Goal: Information Seeking & Learning: Learn about a topic

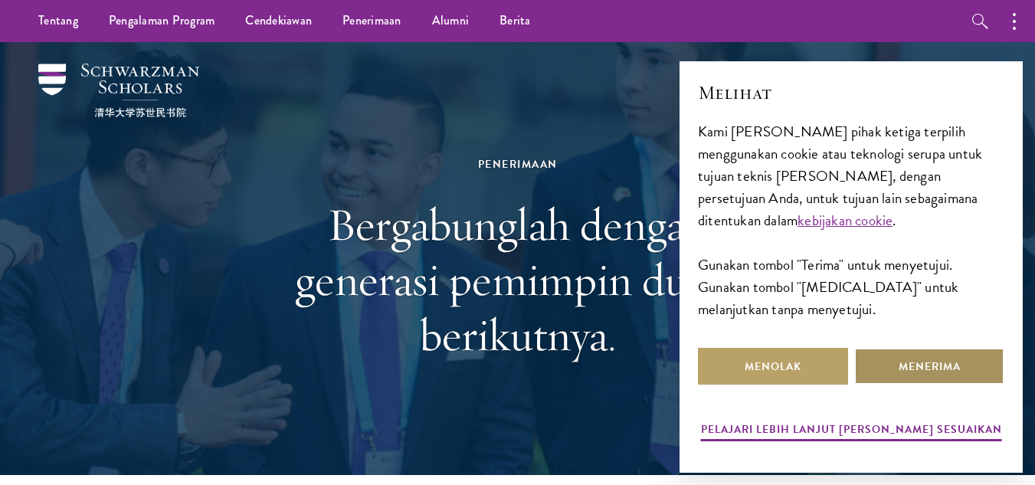
click at [878, 355] on button "Menerima" at bounding box center [929, 366] width 150 height 37
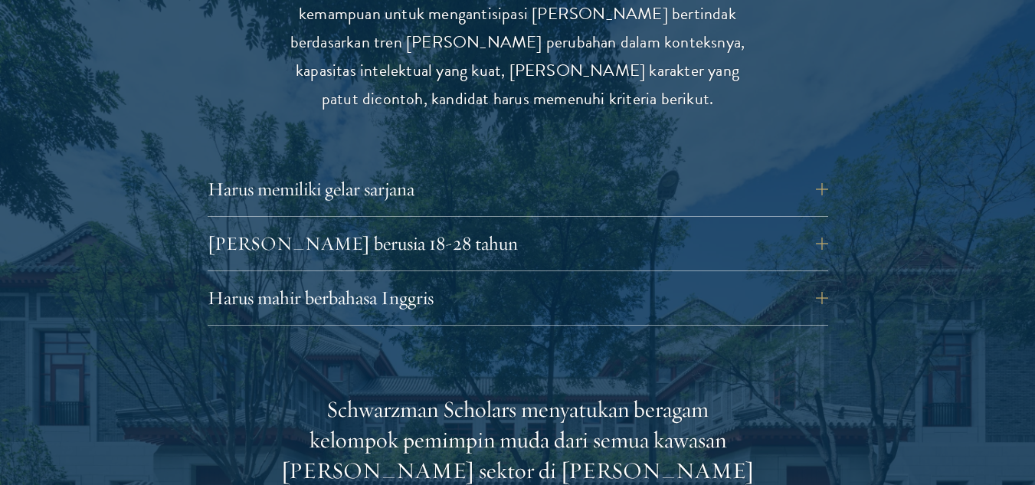
scroll to position [2199, 0]
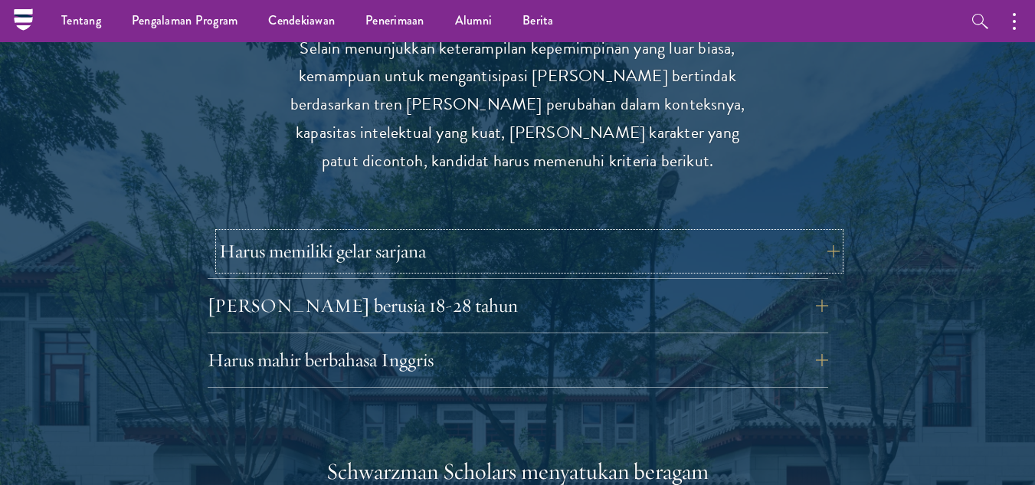
click at [529, 233] on button "Harus memiliki gelar sarjana" at bounding box center [529, 251] width 621 height 37
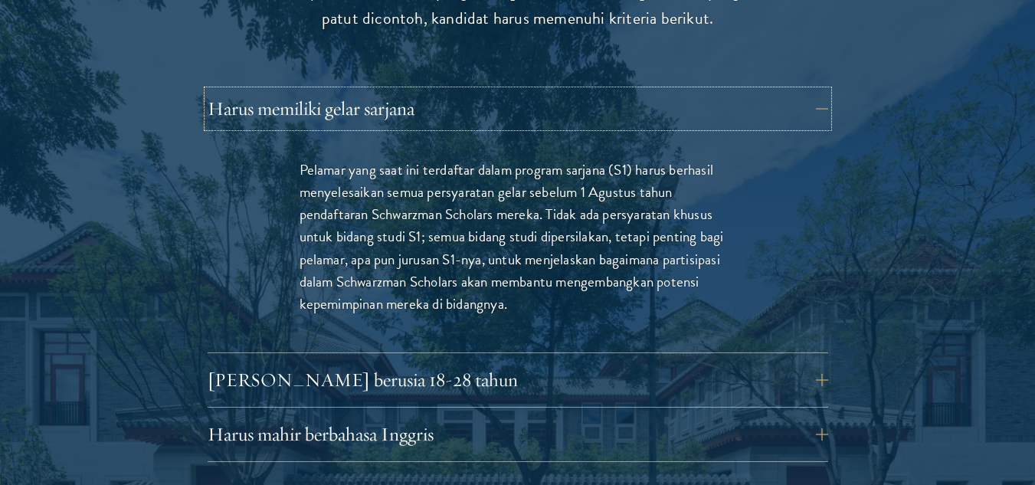
scroll to position [2342, 0]
click at [565, 415] on button "Harus mahir berbahasa Inggris" at bounding box center [529, 433] width 621 height 37
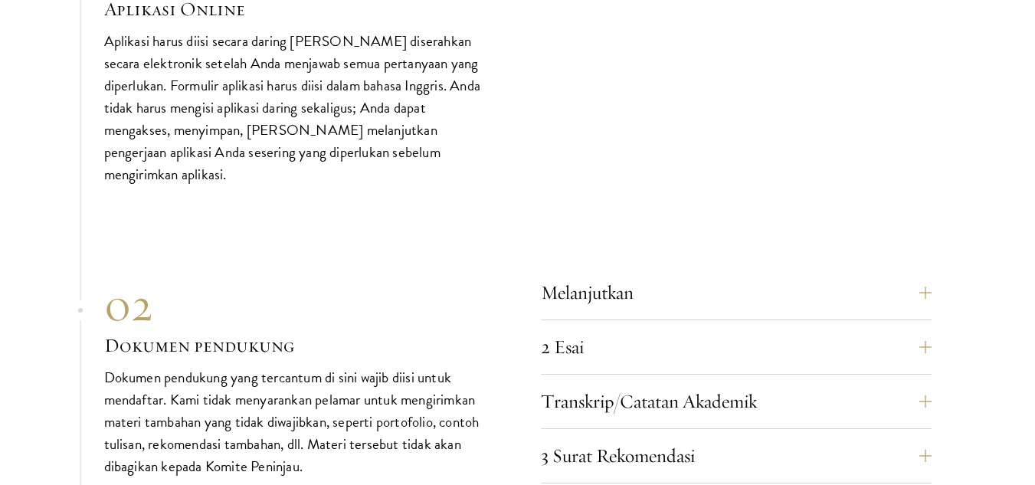
scroll to position [5373, 0]
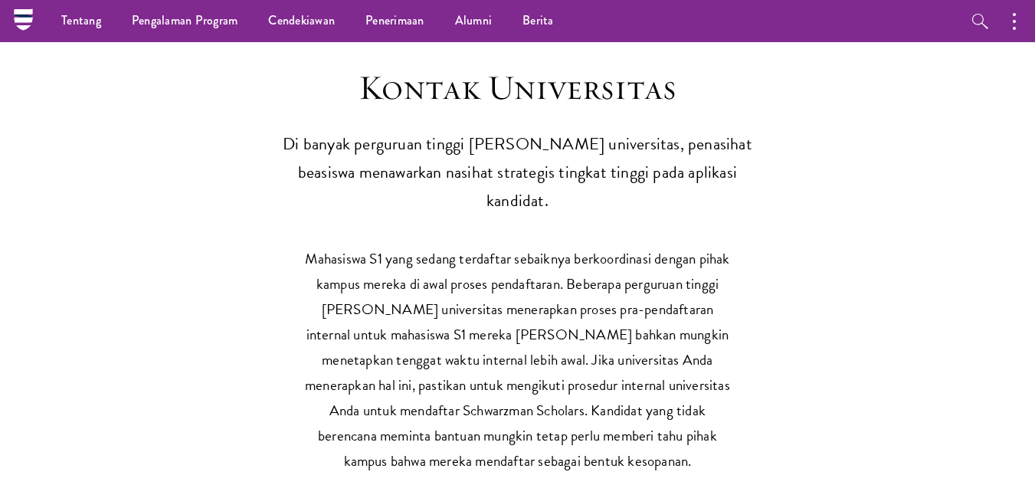
scroll to position [7365, 0]
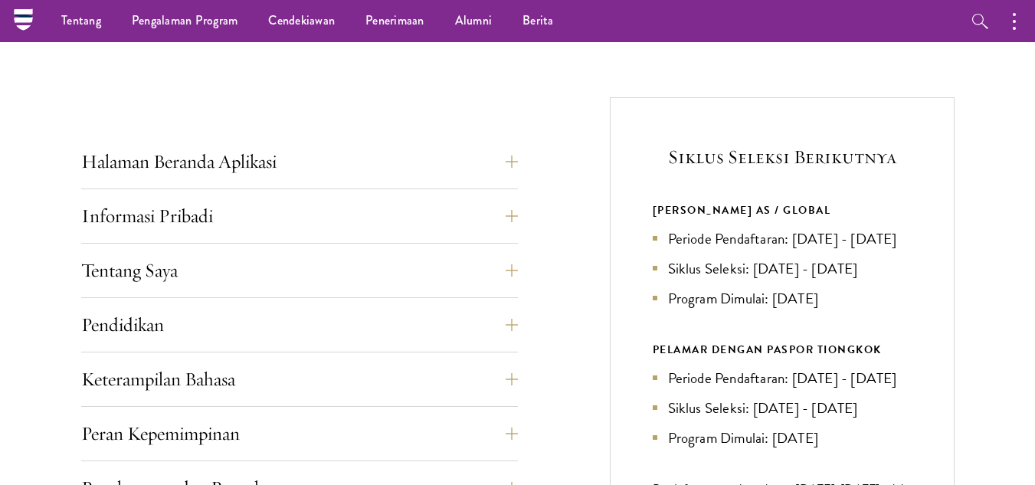
scroll to position [503, 0]
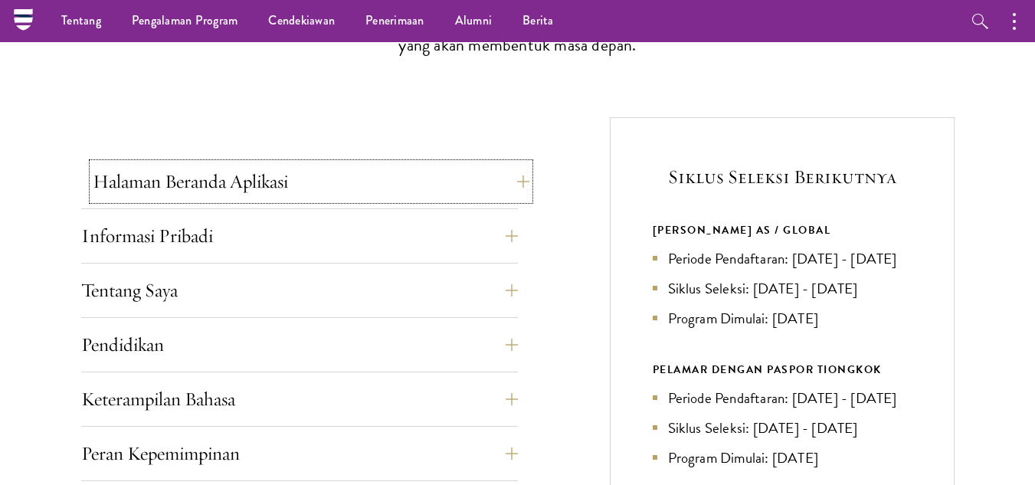
click at [516, 182] on button "Halaman Beranda Aplikasi" at bounding box center [311, 181] width 437 height 37
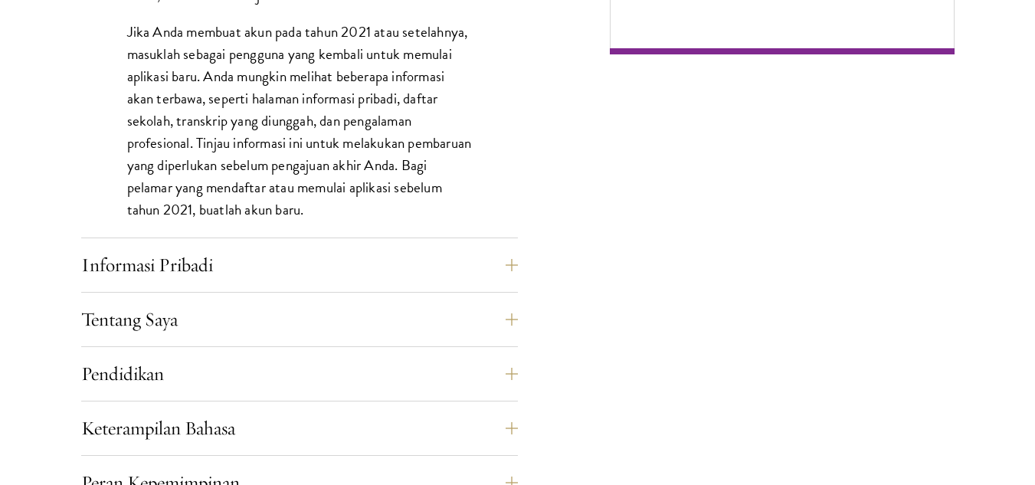
scroll to position [1250, 0]
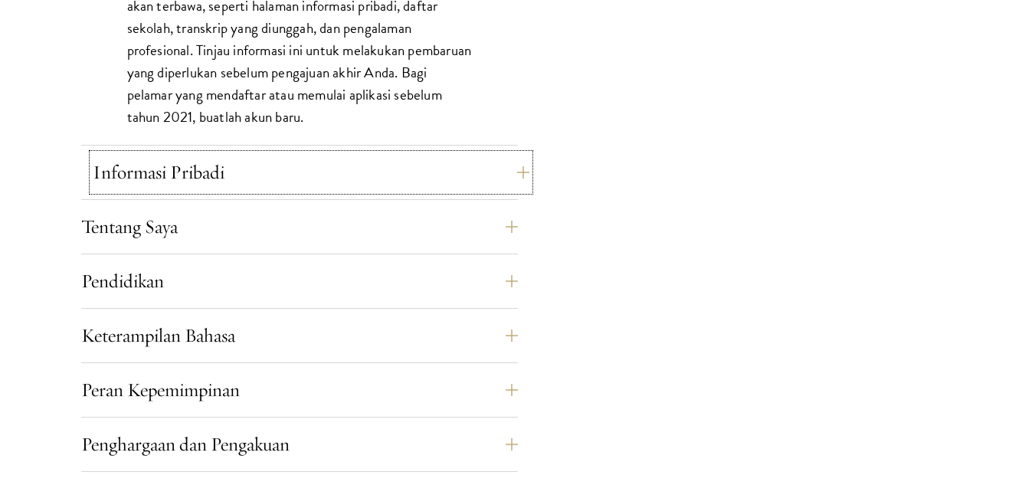
click at [516, 174] on button "Informasi Pribadi" at bounding box center [311, 172] width 437 height 37
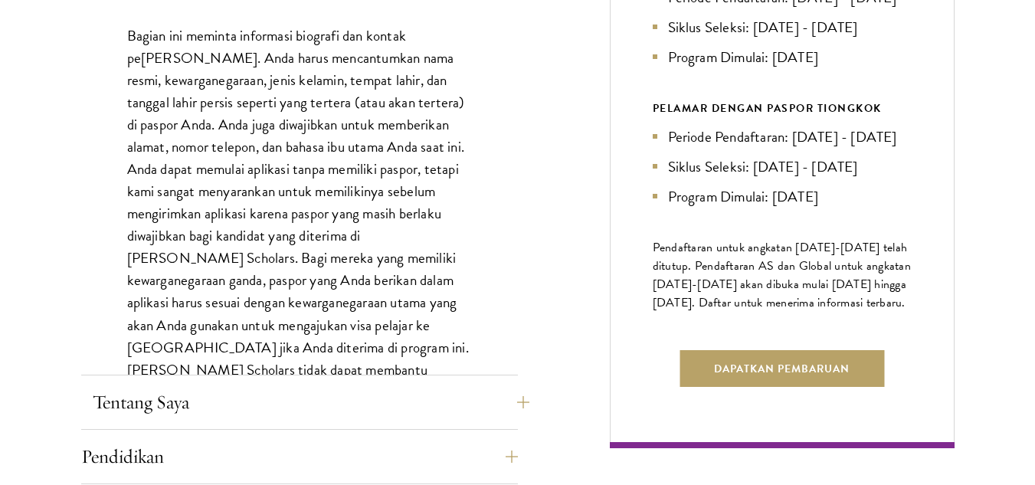
scroll to position [863, 0]
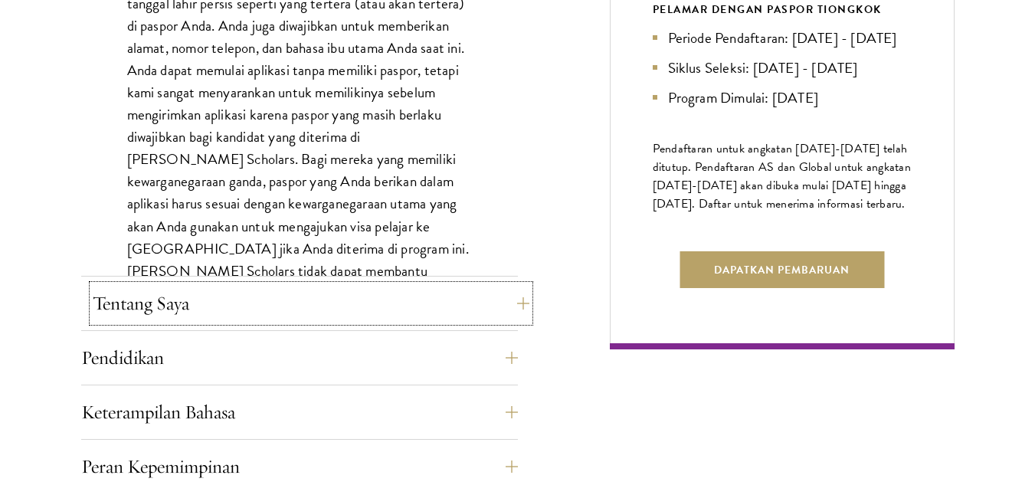
click at [506, 303] on button "Tentang Saya" at bounding box center [311, 303] width 437 height 37
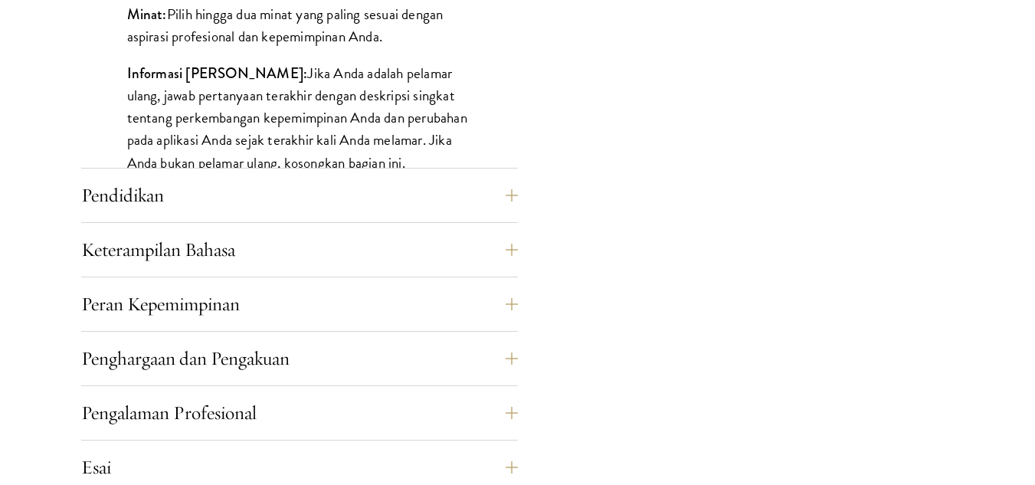
scroll to position [1471, 0]
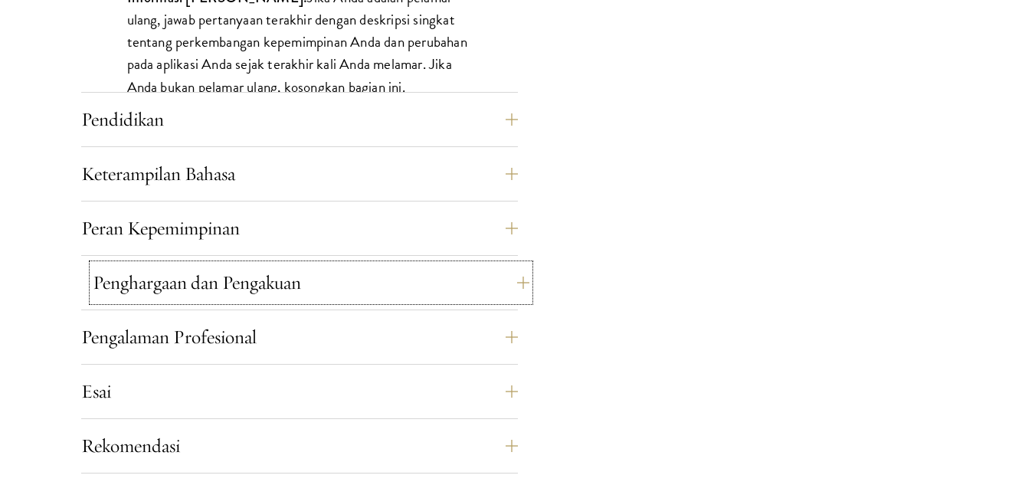
click at [515, 300] on button "Penghargaan dan Pengakuan" at bounding box center [311, 282] width 437 height 37
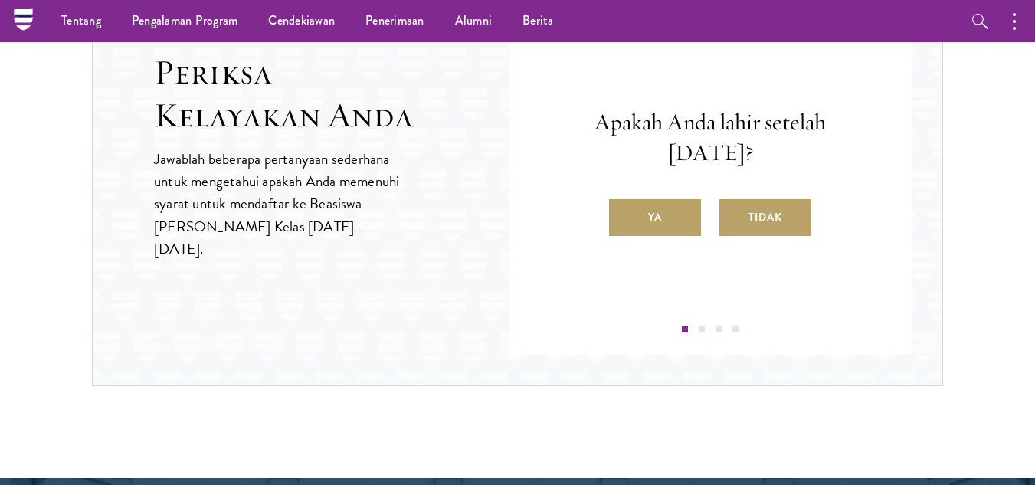
scroll to position [1856, 0]
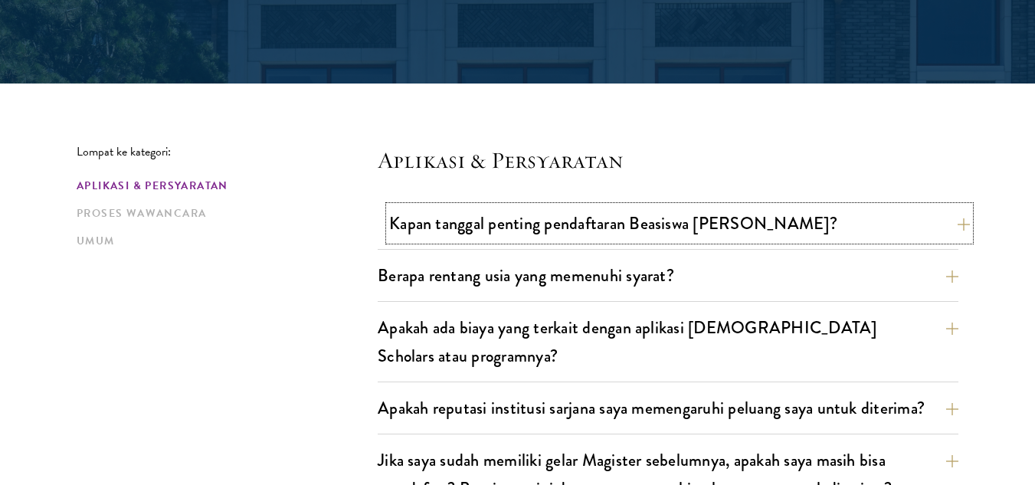
click at [515, 230] on font "Kapan tanggal penting pendaftaran Beasiswa Schwarzman?" at bounding box center [613, 223] width 448 height 25
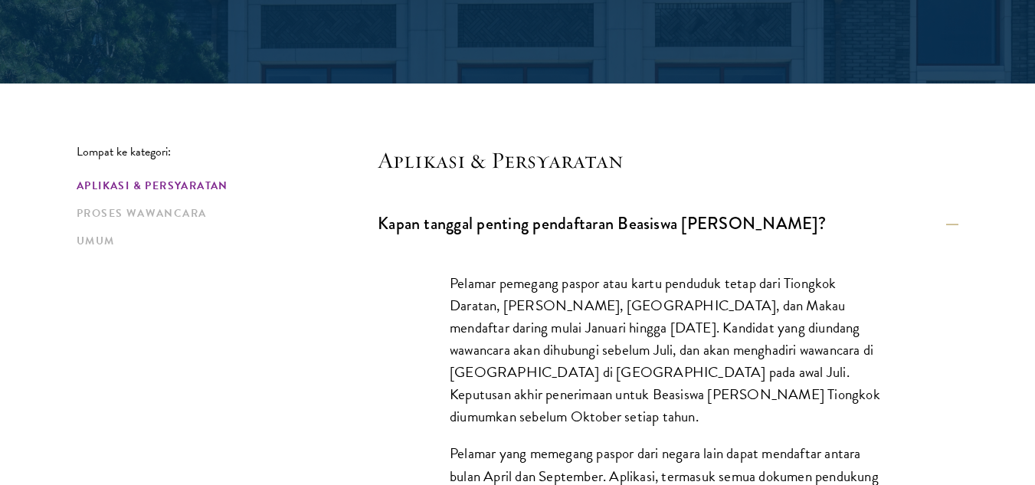
click at [578, 319] on font "Pelamar pemegang paspor atau kartu penduduk tetap dari Tiongkok Daratan, Hong K…" at bounding box center [665, 350] width 431 height 156
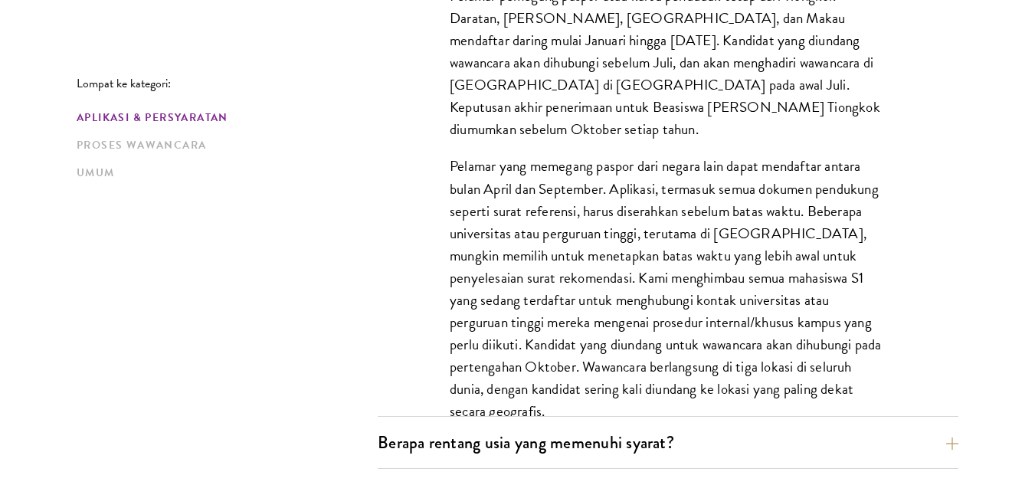
scroll to position [826, 0]
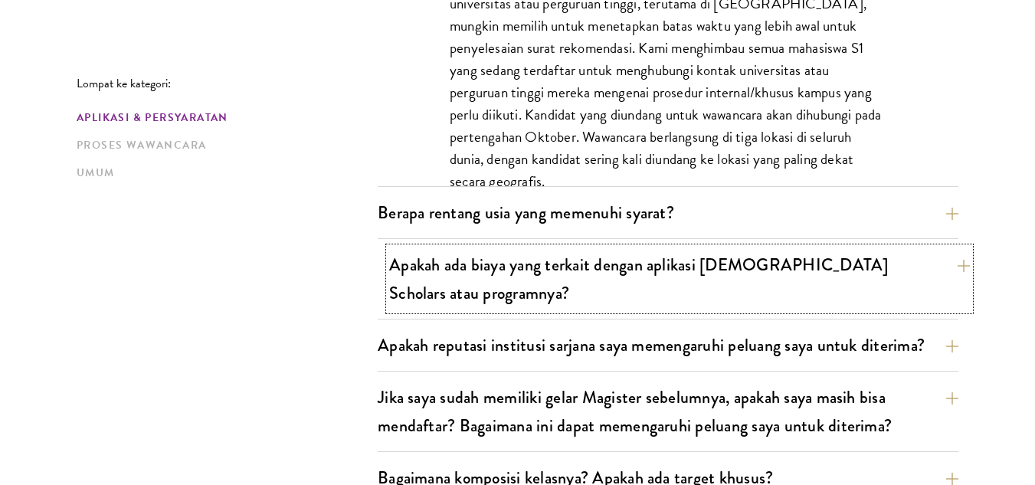
click at [702, 287] on button "Apakah ada biaya yang terkait dengan aplikasi Schwarzman Scholars atau programn…" at bounding box center [679, 278] width 581 height 63
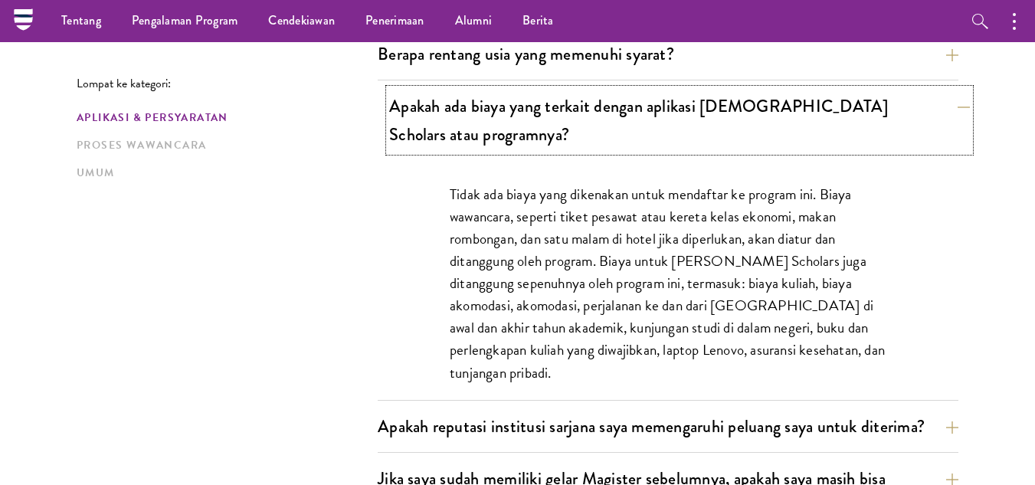
scroll to position [361, 0]
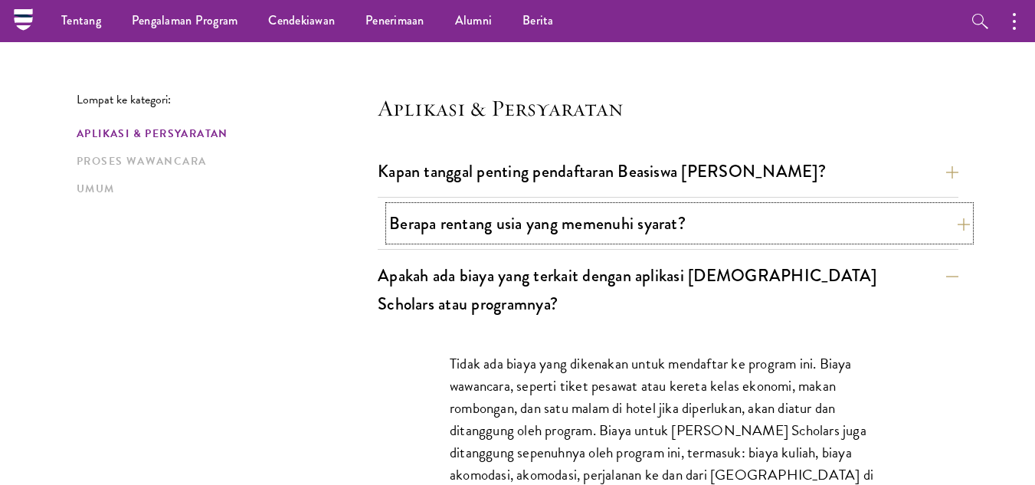
click at [737, 234] on button "Berapa rentang usia yang memenuhi syarat?" at bounding box center [679, 223] width 581 height 34
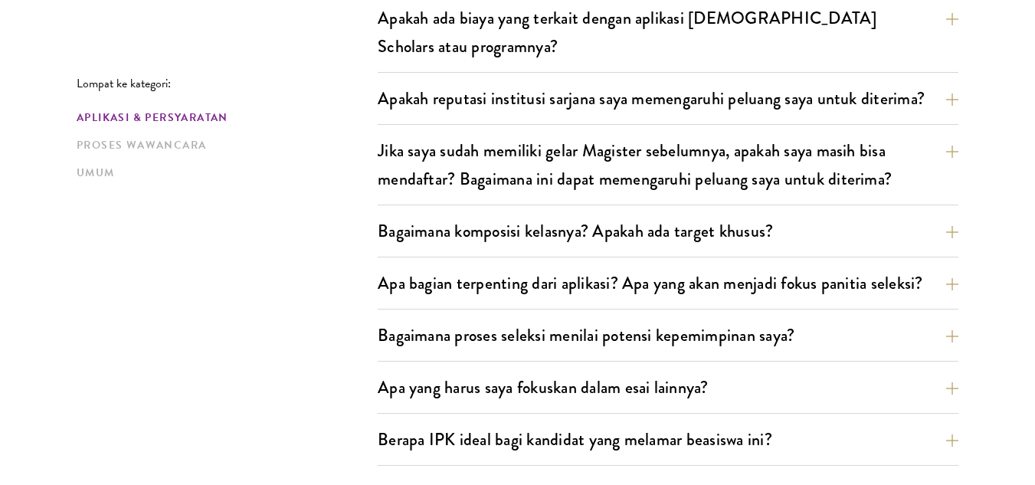
scroll to position [648, 0]
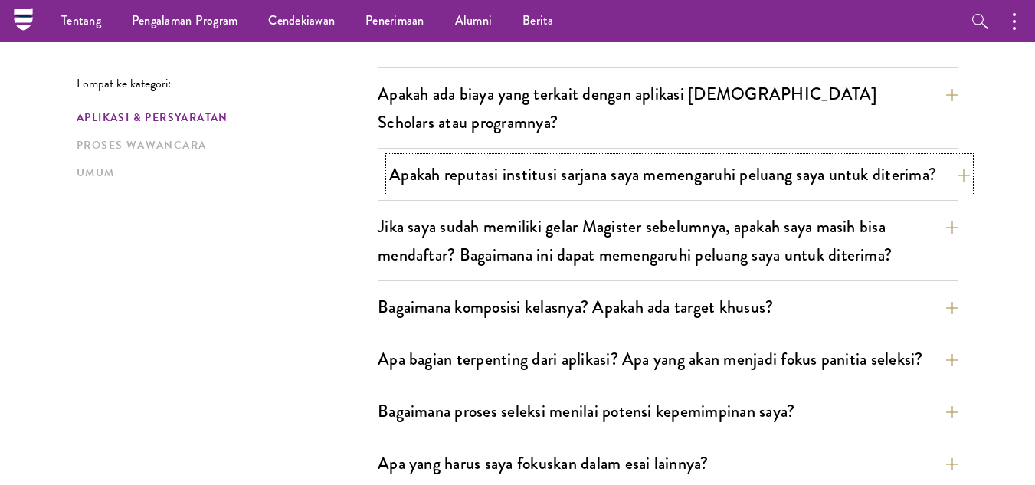
click at [696, 182] on font "Apakah reputasi institusi sarjana saya memengaruhi peluang saya untuk diterima?" at bounding box center [662, 174] width 547 height 25
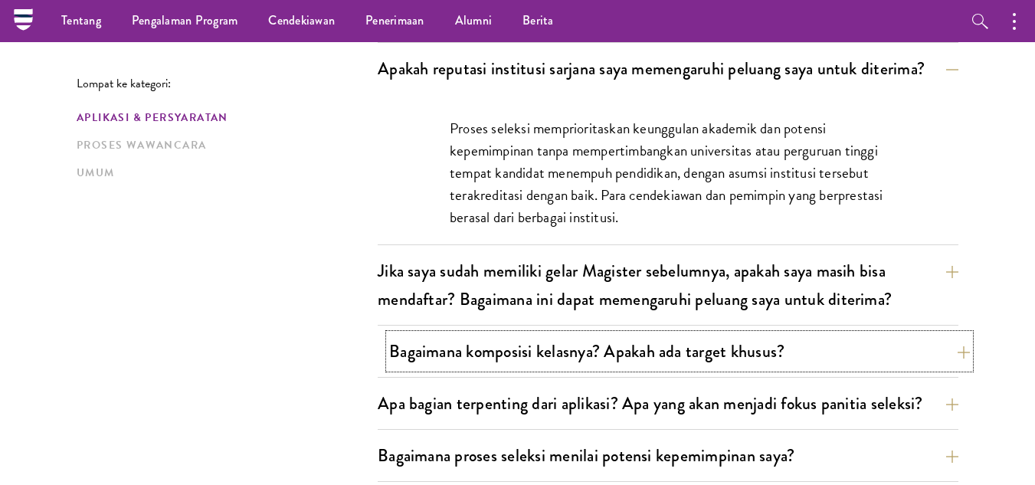
click at [610, 359] on font "Bagaimana komposisi kelasnya? Apakah ada target khusus?" at bounding box center [586, 351] width 395 height 25
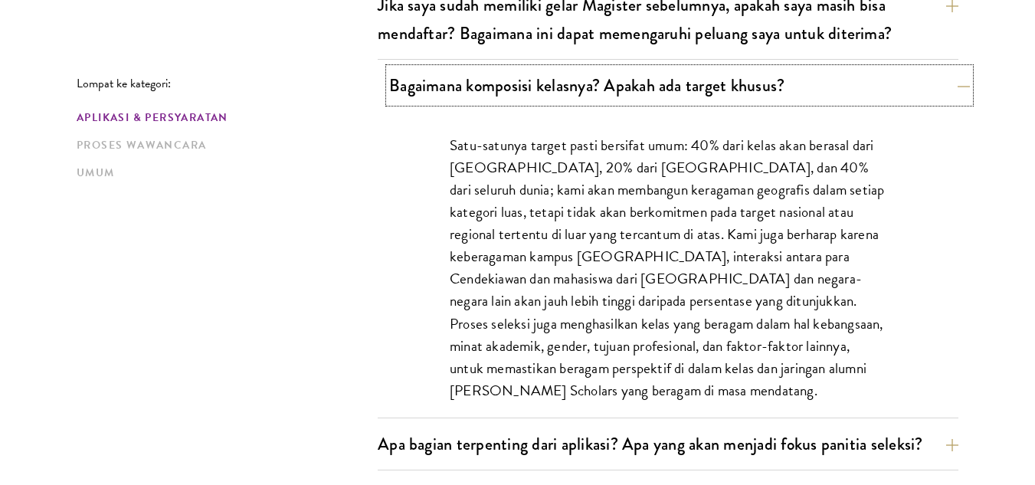
scroll to position [913, 0]
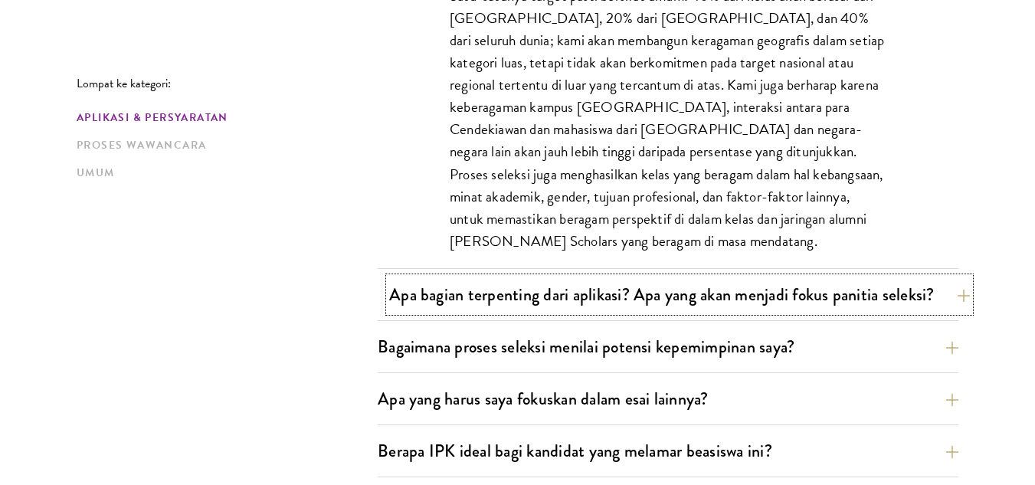
click at [683, 305] on font "Apa bagian terpenting dari aplikasi? Apa yang akan menjadi fokus panitia seleks…" at bounding box center [661, 294] width 545 height 25
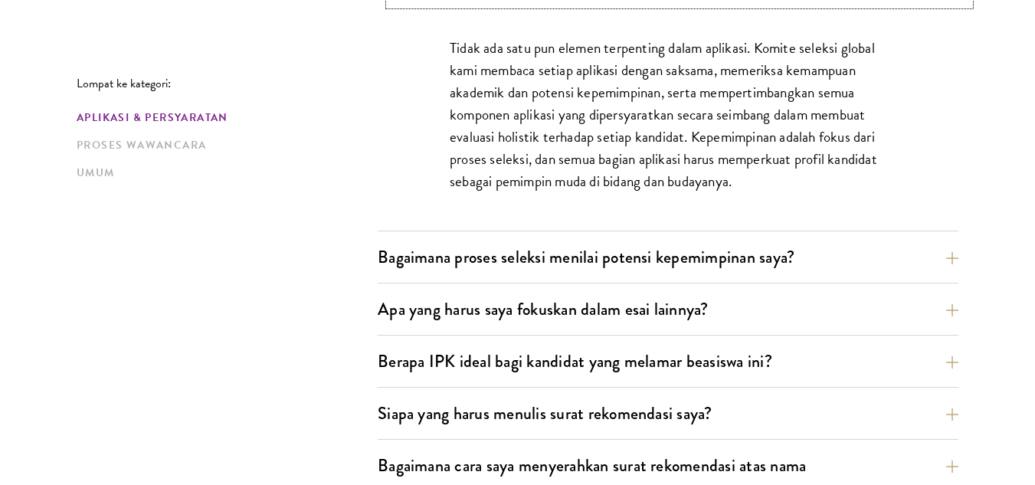
scroll to position [832, 0]
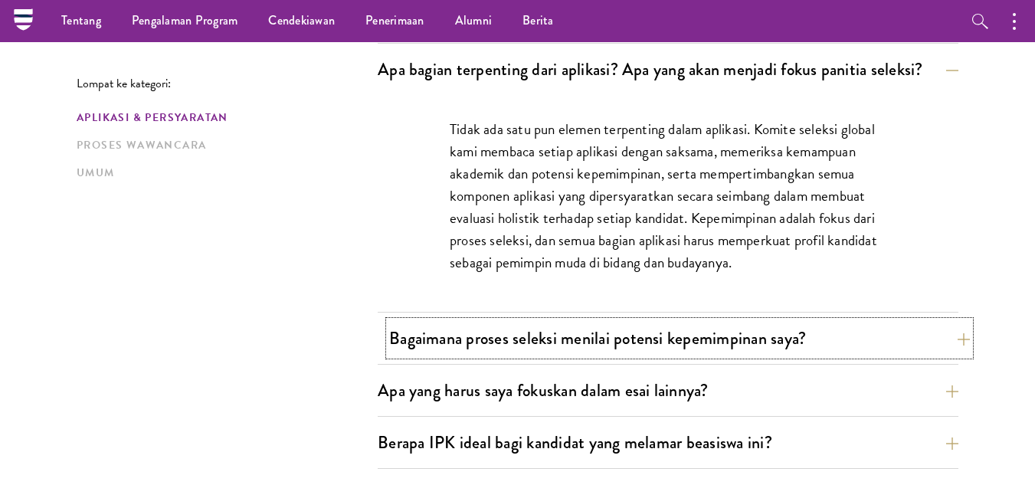
click at [676, 349] on font "Bagaimana proses seleksi menilai potensi kepemimpinan saya?" at bounding box center [597, 338] width 417 height 25
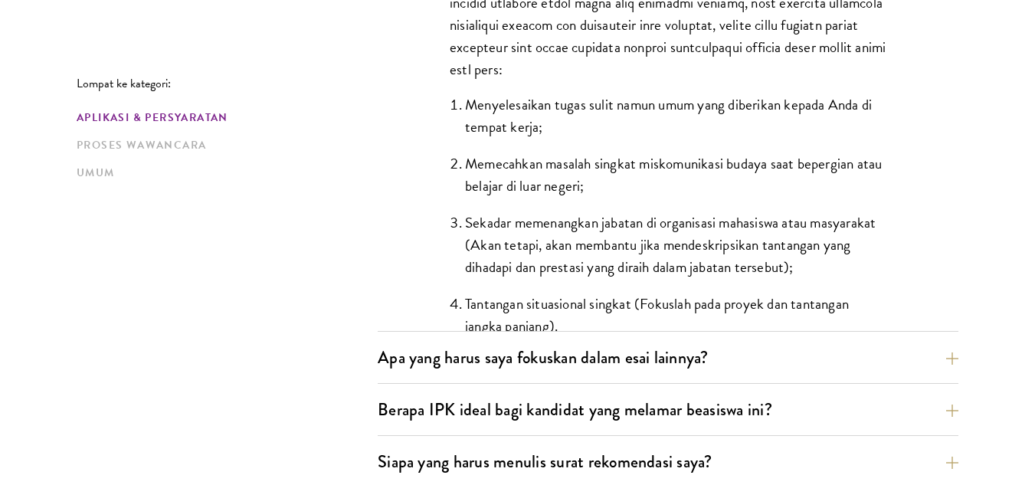
scroll to position [1515, 0]
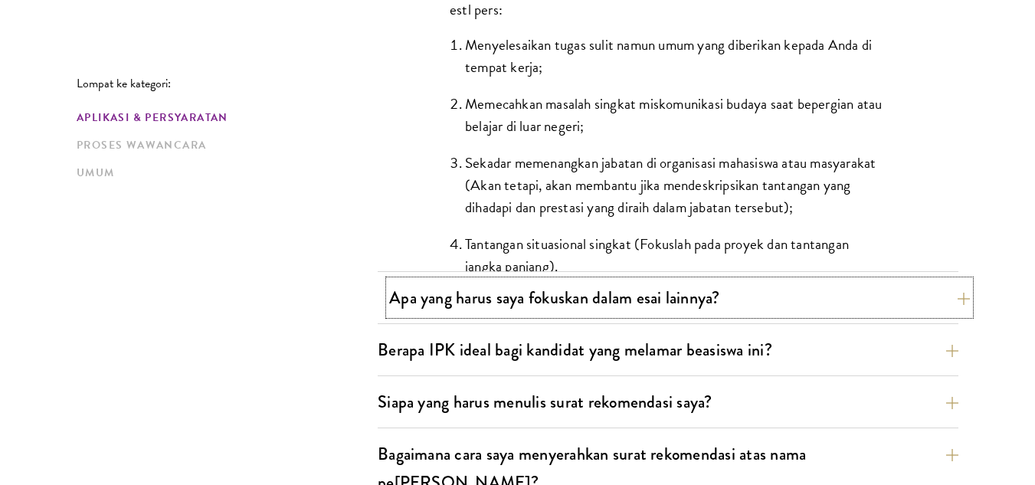
click at [739, 303] on button "Apa yang harus saya fokuskan dalam esai lainnya?" at bounding box center [679, 297] width 581 height 34
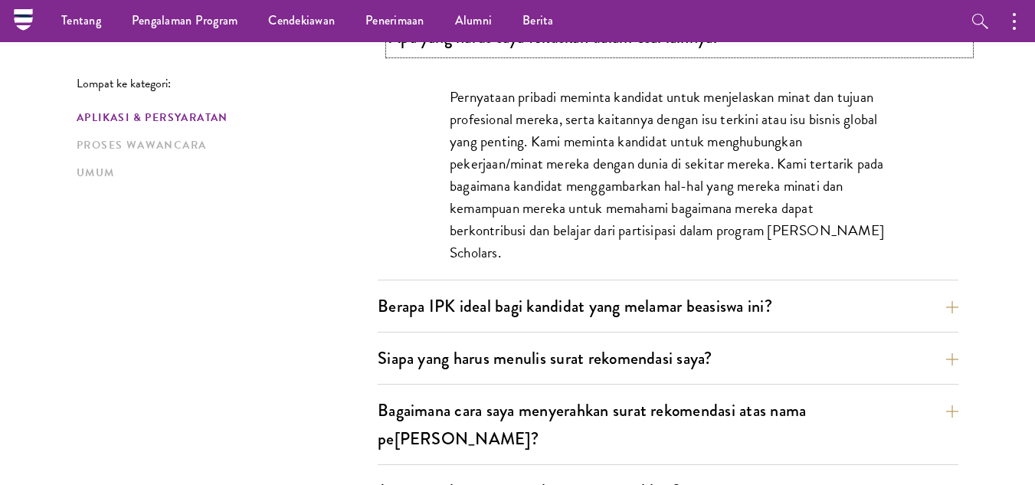
scroll to position [971, 0]
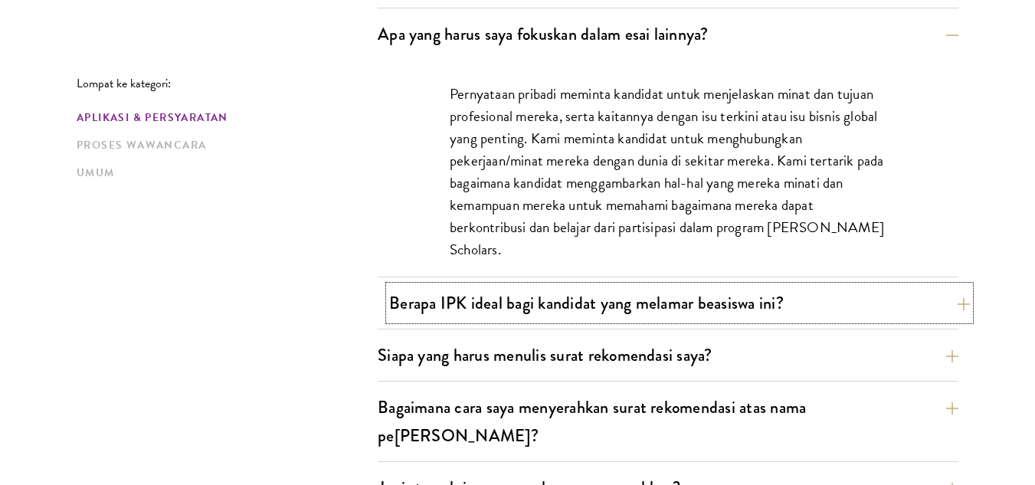
click at [696, 308] on font "Berapa IPK ideal bagi kandidat yang melamar beasiswa ini?" at bounding box center [586, 302] width 395 height 25
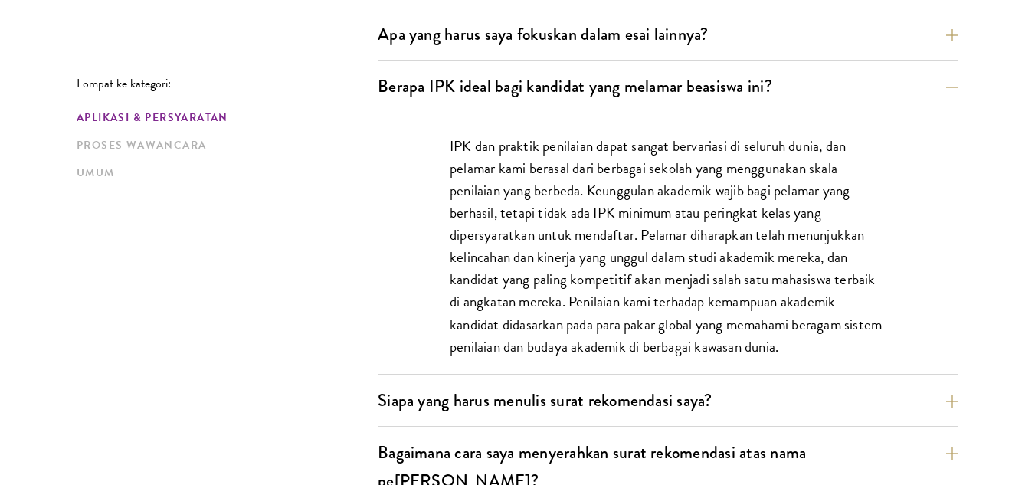
click at [644, 418] on div "Siapa yang harus menulis surat rekomendasi saya? Semua pelamar termasuk Mahasis…" at bounding box center [668, 405] width 581 height 44
click at [676, 405] on font "Siapa yang harus menulis surat rekomendasi saya?" at bounding box center [556, 400] width 335 height 25
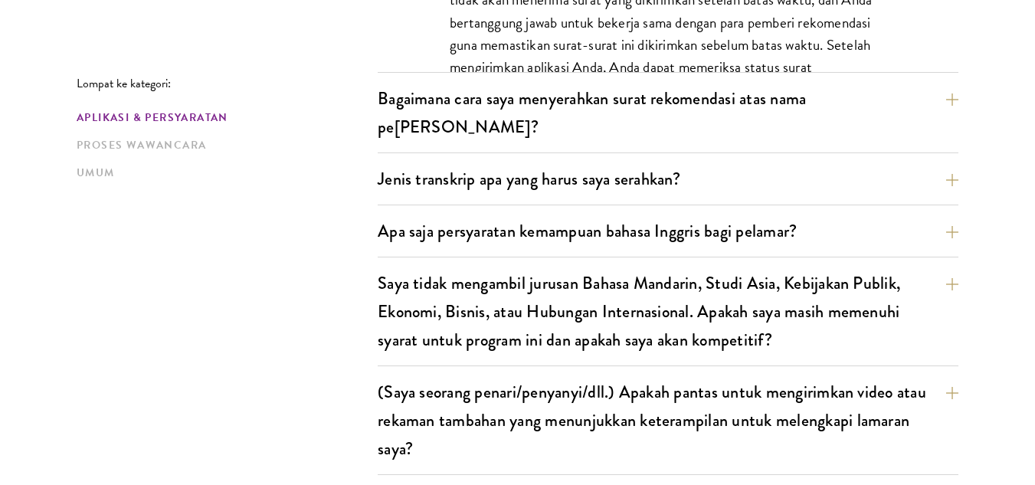
scroll to position [1753, 0]
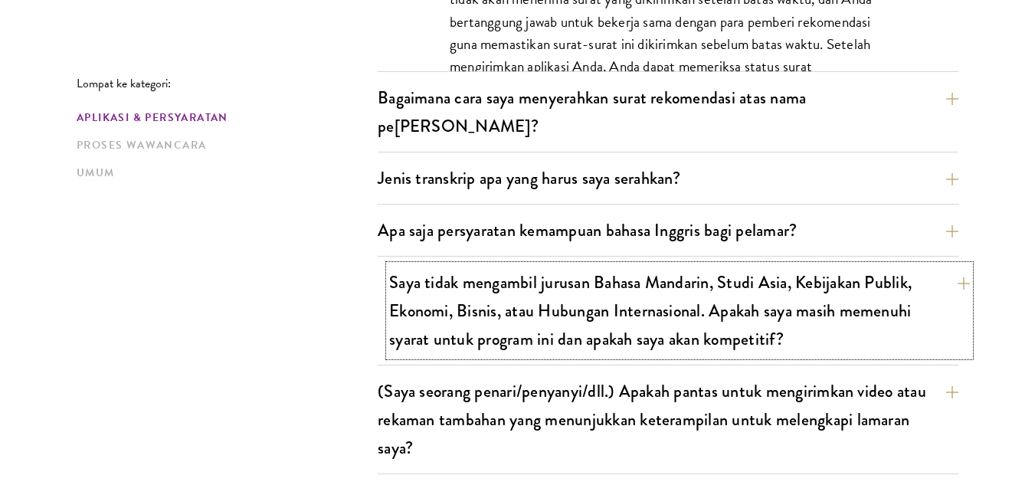
click at [725, 293] on font "Saya tidak mengambil jurusan Bahasa Mandarin, Studi Asia, Kebijakan Publik, Eko…" at bounding box center [650, 311] width 522 height 82
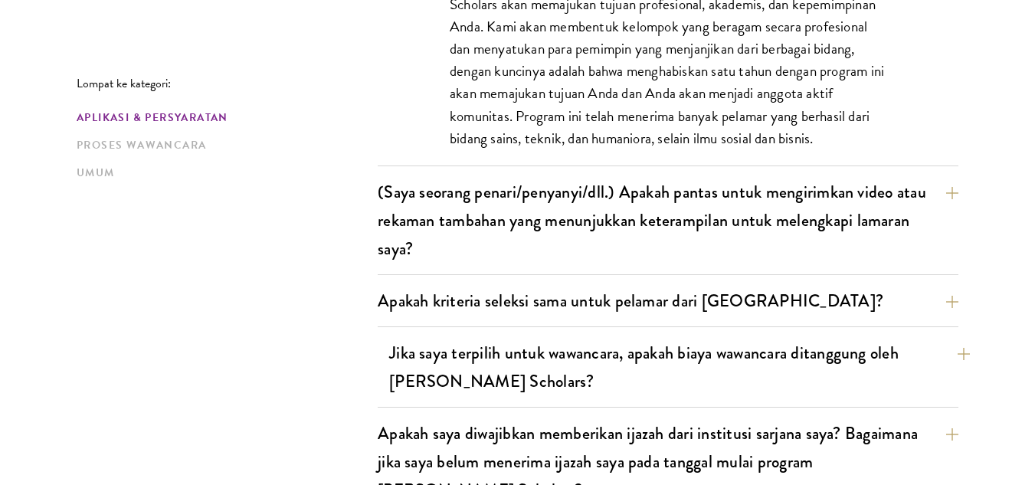
scroll to position [1528, 0]
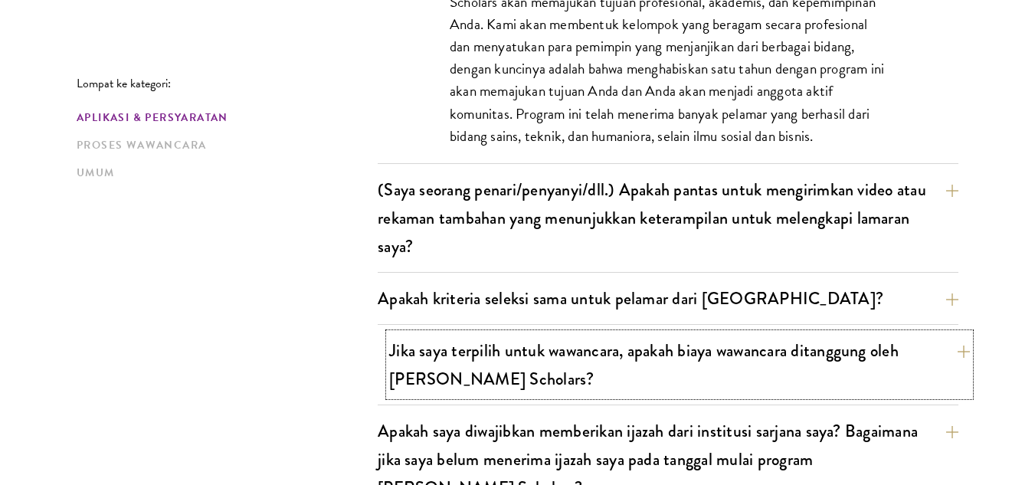
click at [692, 338] on font "Jika saya terpilih untuk wawancara, apakah biaya wawancara ditanggung oleh Schw…" at bounding box center [643, 365] width 509 height 54
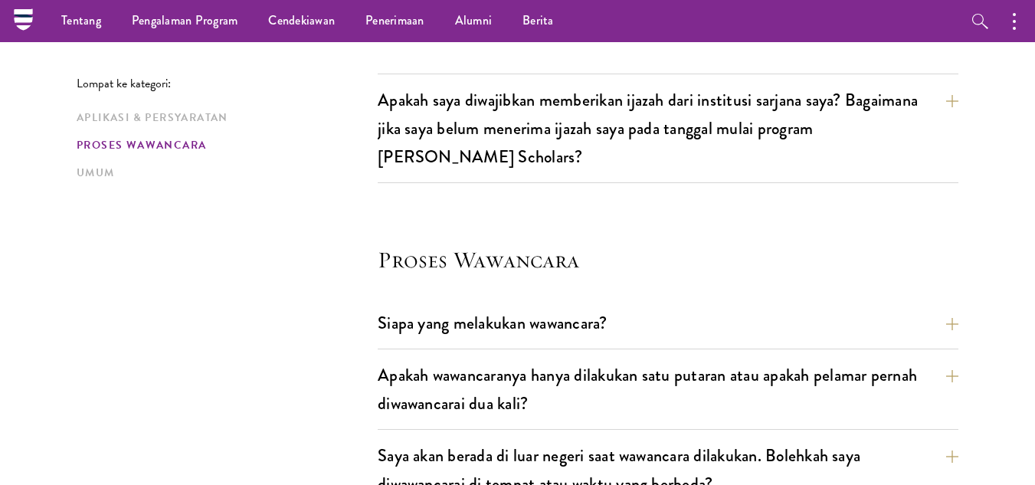
scroll to position [1701, 0]
click at [656, 306] on button "Siapa yang melakukan wawancara?" at bounding box center [679, 323] width 581 height 34
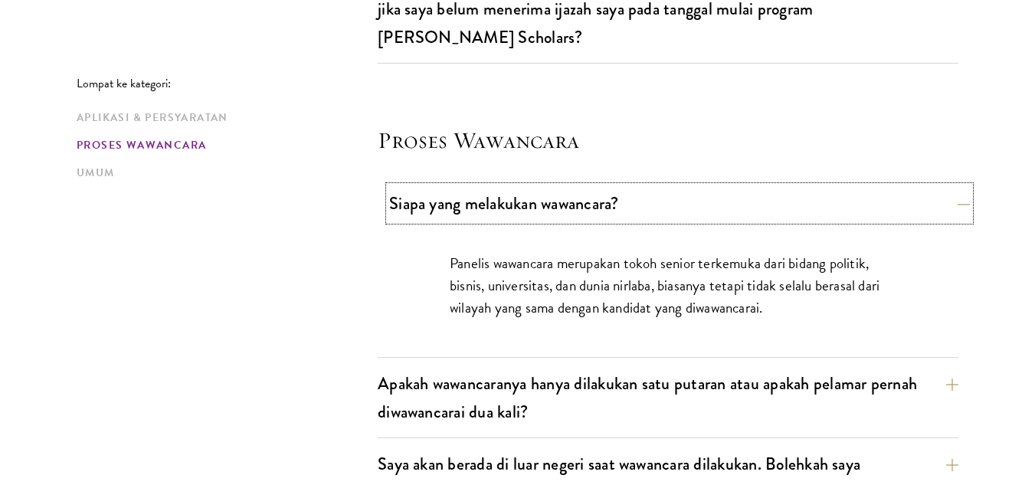
scroll to position [1751, 0]
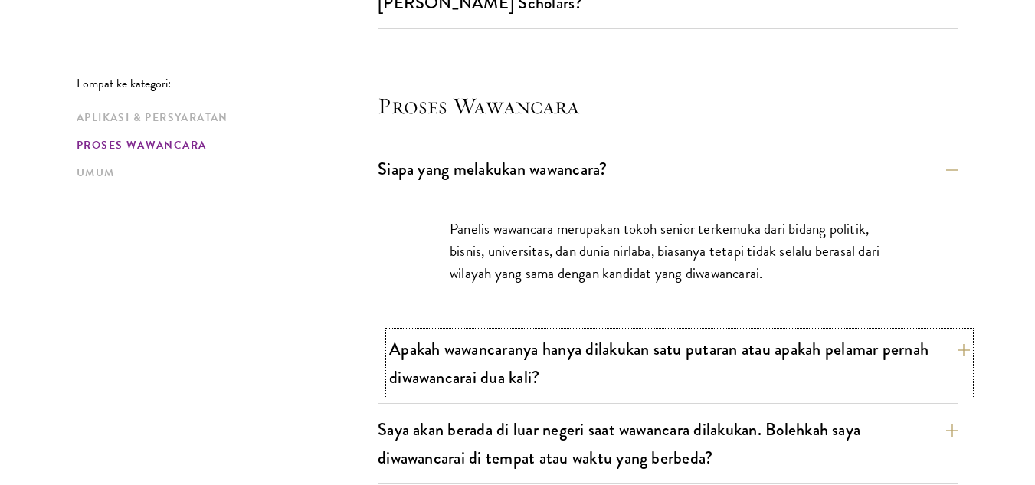
click at [660, 336] on font "Apakah wawancaranya hanya dilakukan satu putaran atau apakah pelamar pernah diw…" at bounding box center [658, 363] width 539 height 54
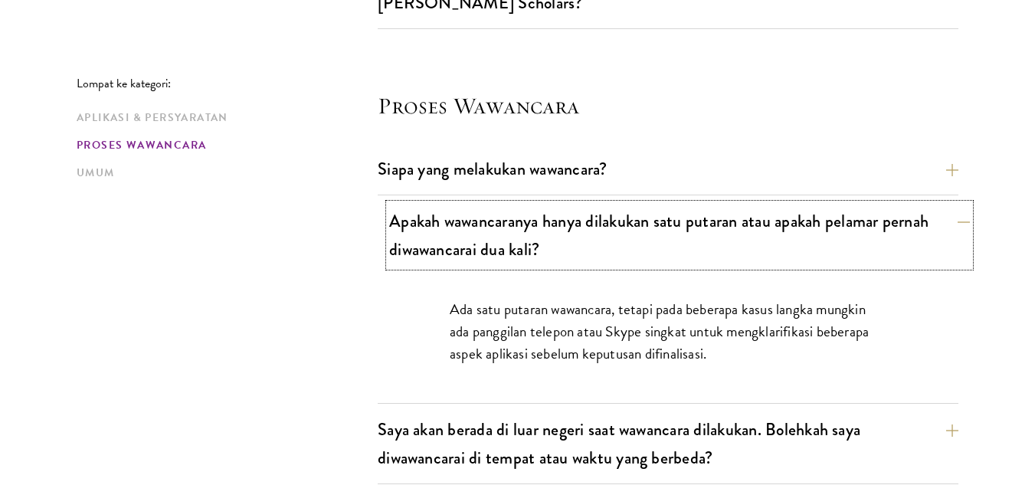
scroll to position [1825, 0]
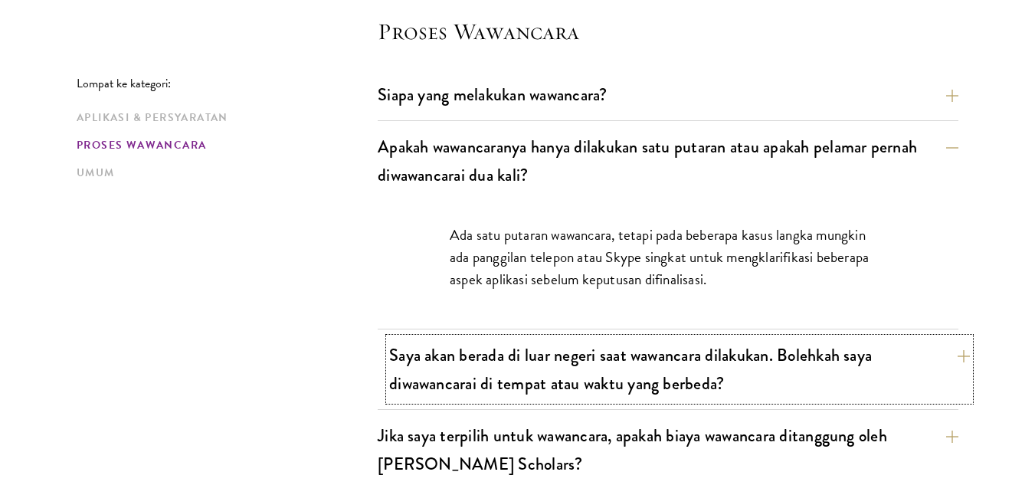
click at [685, 342] on font "Saya akan berada di luar negeri saat wawancara dilakukan. Bolehkah saya diwawan…" at bounding box center [630, 369] width 483 height 54
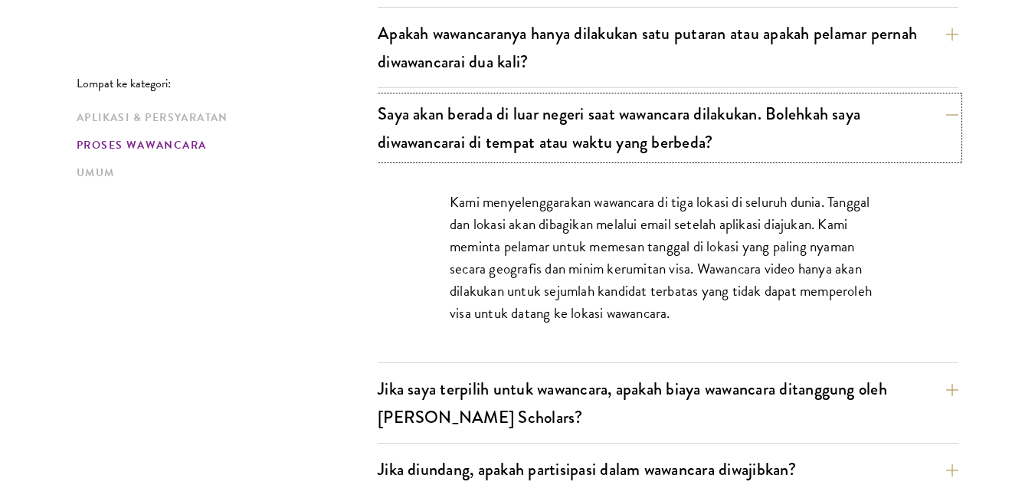
scroll to position [2052, 0]
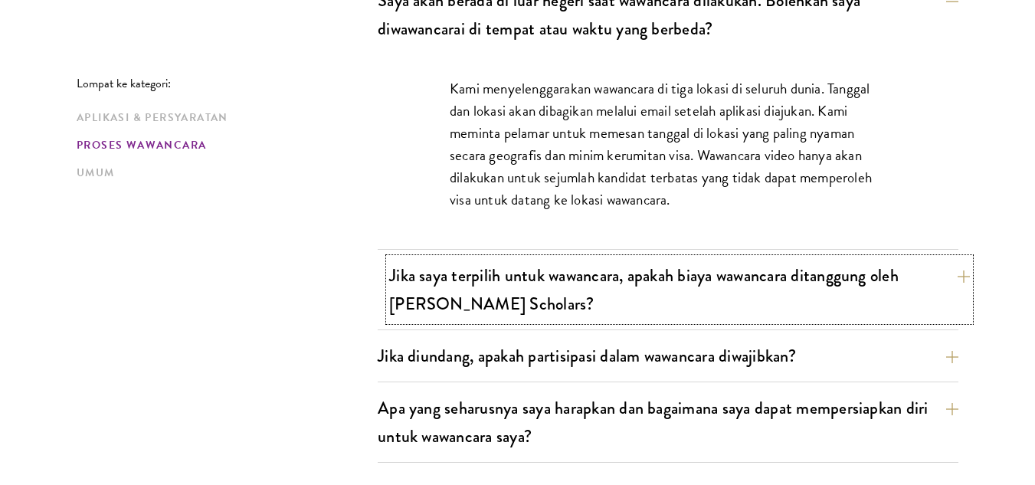
click at [659, 285] on button "Jika saya terpilih untuk wawancara, apakah biaya wawancara ditanggung oleh Schw…" at bounding box center [679, 289] width 581 height 63
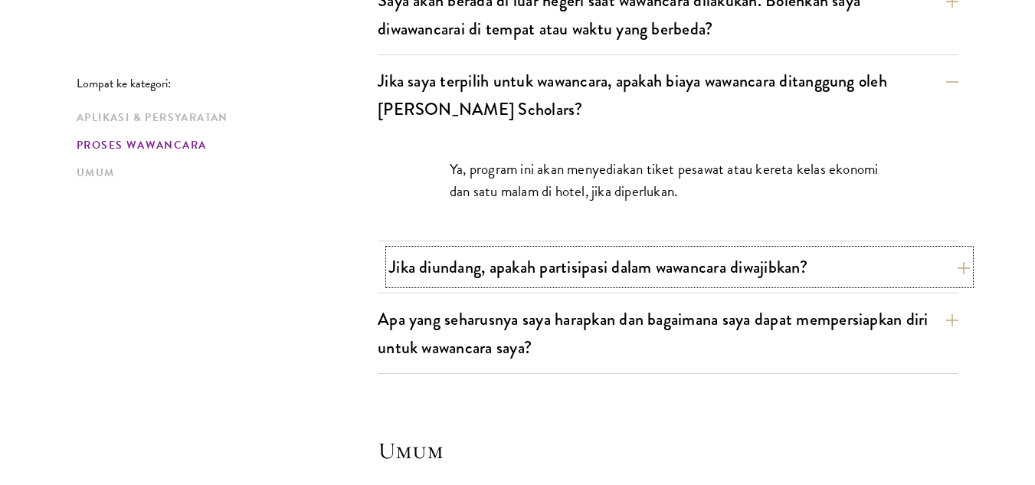
click at [739, 254] on font "Jika diundang, apakah partisipasi dalam wawancara diwajibkan?" at bounding box center [598, 266] width 418 height 25
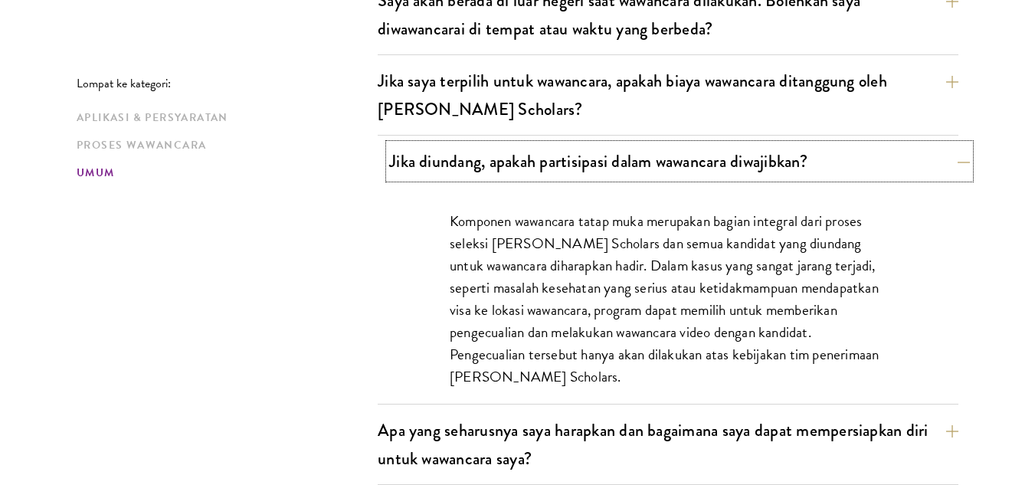
scroll to position [2160, 0]
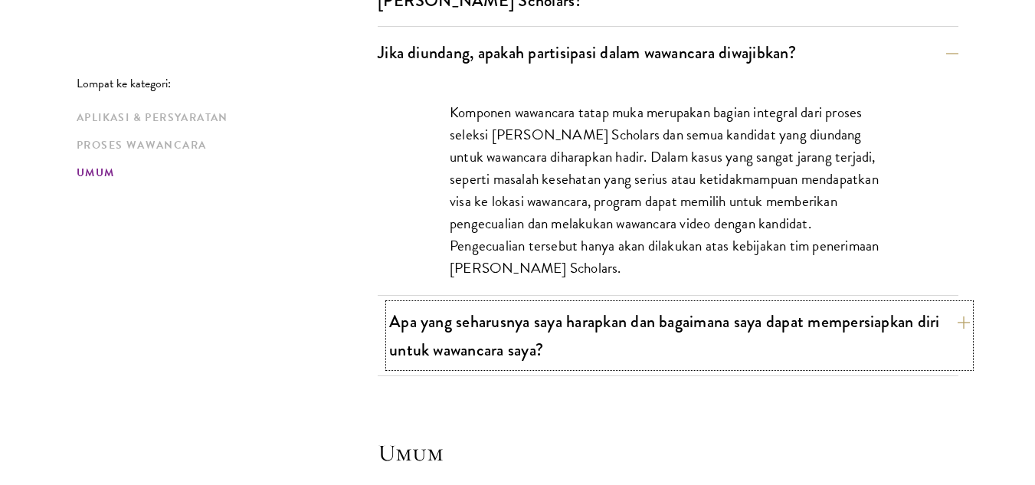
click at [729, 306] on button "Apa yang seharusnya saya harapkan dan bagaimana saya dapat mempersiapkan diri u…" at bounding box center [679, 335] width 581 height 63
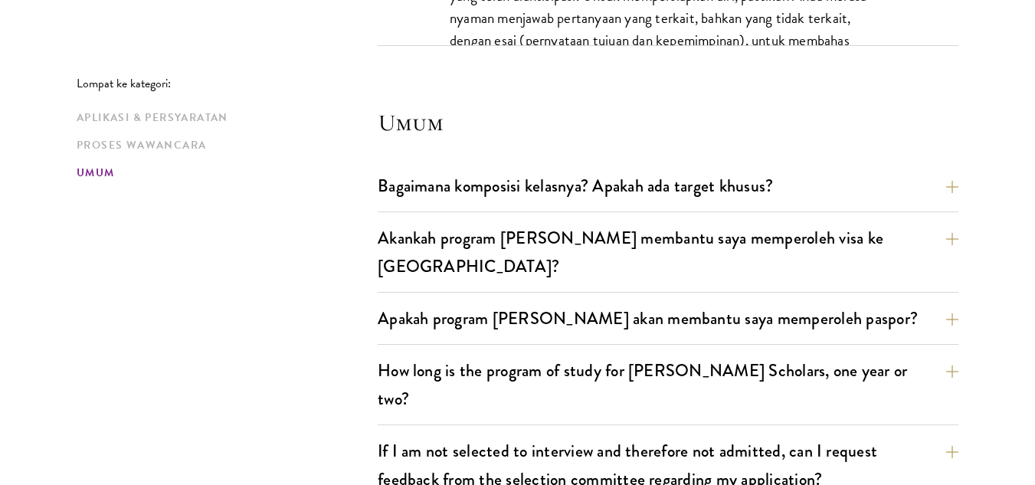
scroll to position [3300, 0]
